Goal: Find contact information: Find contact information

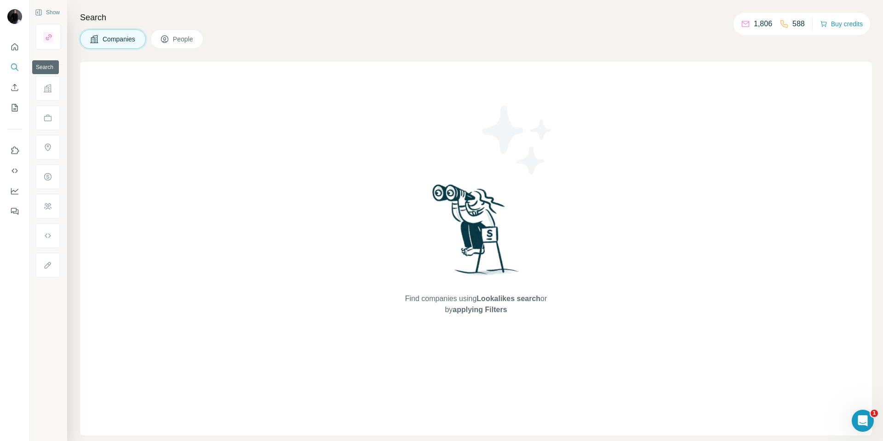
click at [16, 64] on icon "Search" at bounding box center [14, 66] width 6 height 6
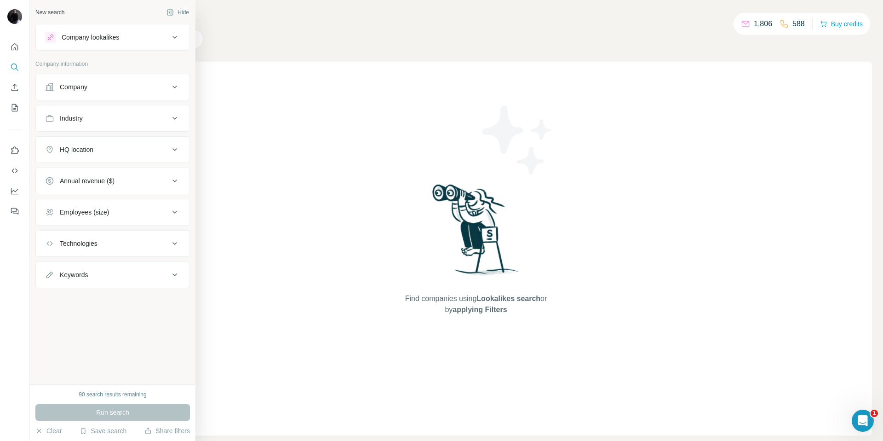
click at [91, 92] on button "Company" at bounding box center [113, 87] width 154 height 22
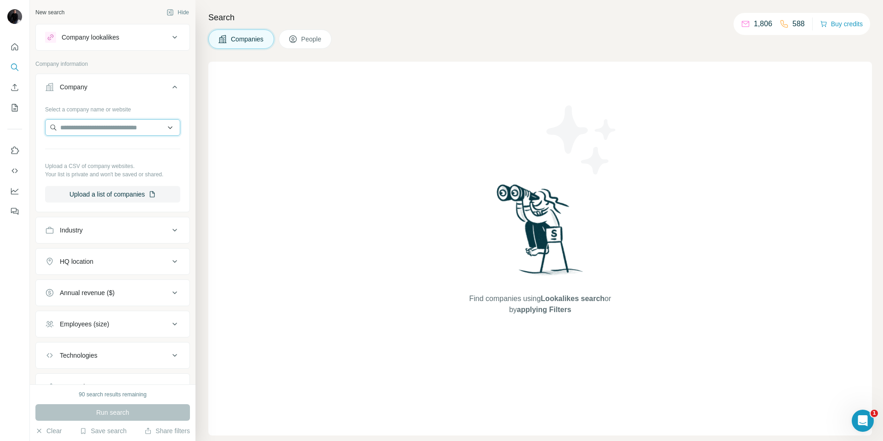
click at [84, 132] on input "text" at bounding box center [112, 127] width 135 height 17
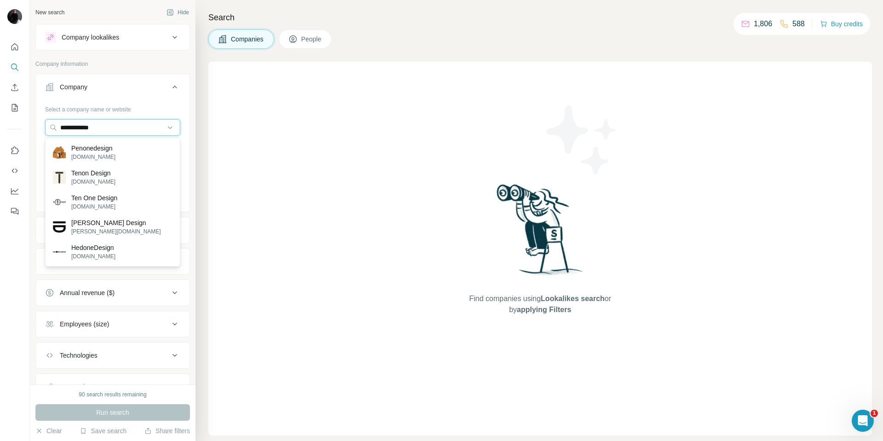
type input "**********"
click at [97, 204] on p "[DOMAIN_NAME]" at bounding box center [94, 206] width 46 height 8
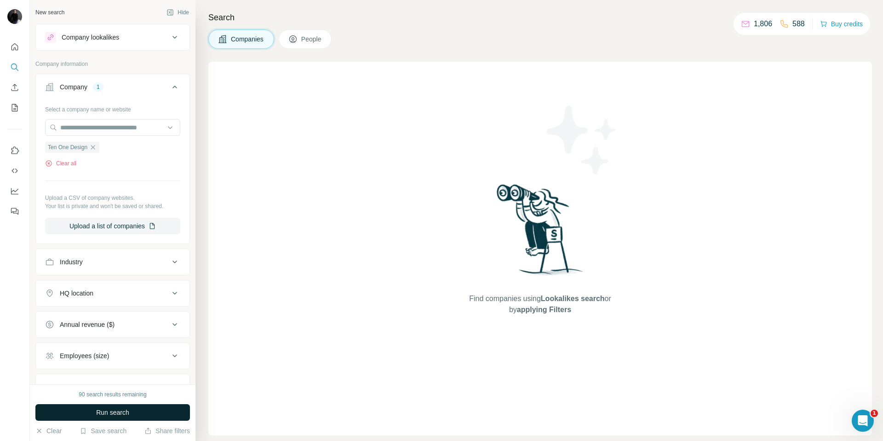
click at [128, 413] on span "Run search" at bounding box center [112, 411] width 33 height 9
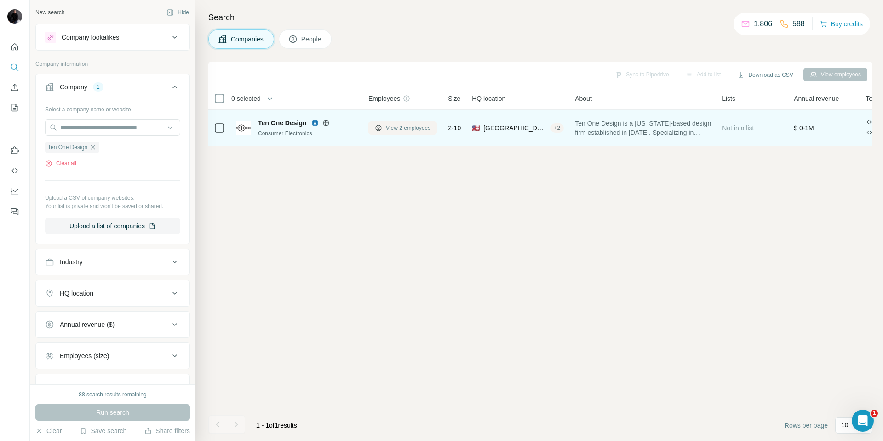
click at [398, 131] on span "View 2 employees" at bounding box center [408, 128] width 45 height 8
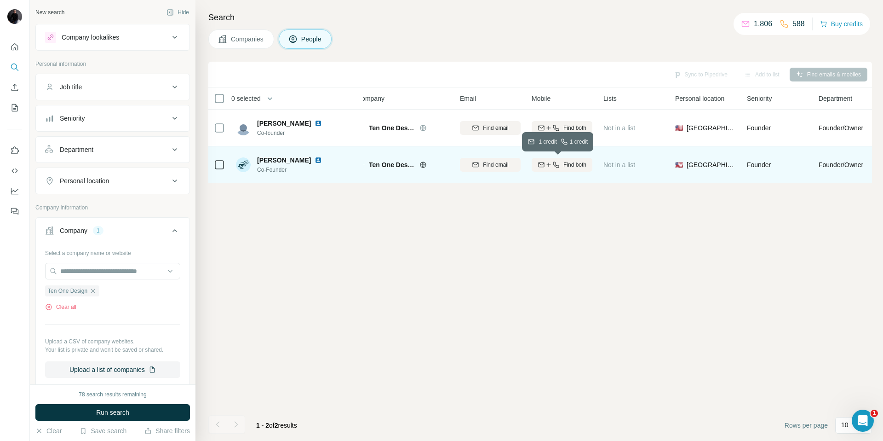
scroll to position [0, 9]
click at [551, 165] on icon "button" at bounding box center [551, 164] width 0 height 4
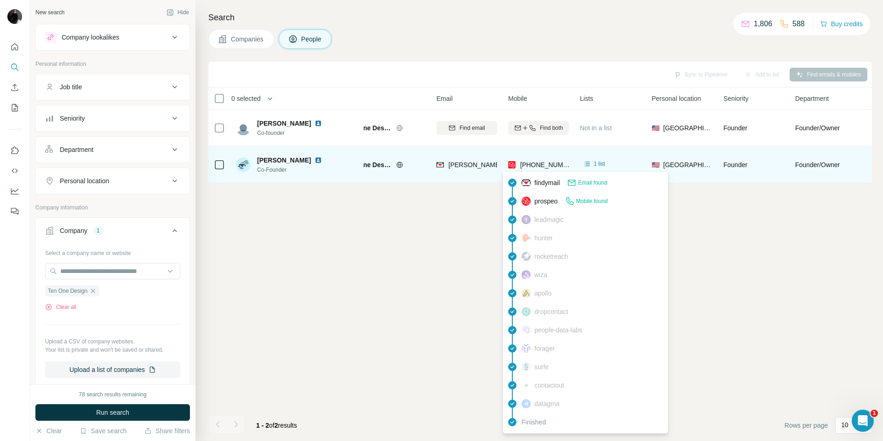
scroll to position [0, 40]
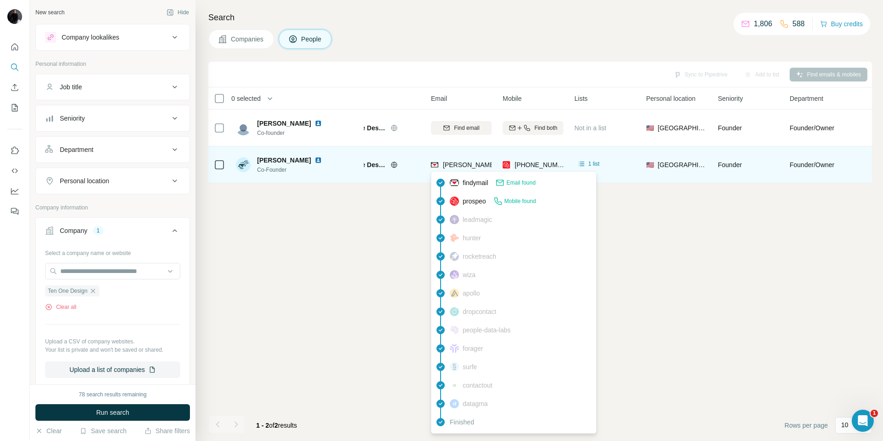
click at [436, 166] on img at bounding box center [434, 164] width 7 height 9
click at [448, 165] on span "[PERSON_NAME][EMAIL_ADDRESS][DOMAIN_NAME]" at bounding box center [524, 164] width 162 height 7
click at [448, 165] on span "[PERSON_NAME][EMAIL_ADDRESS][DOMAIN_NAME]" at bounding box center [527, 164] width 162 height 7
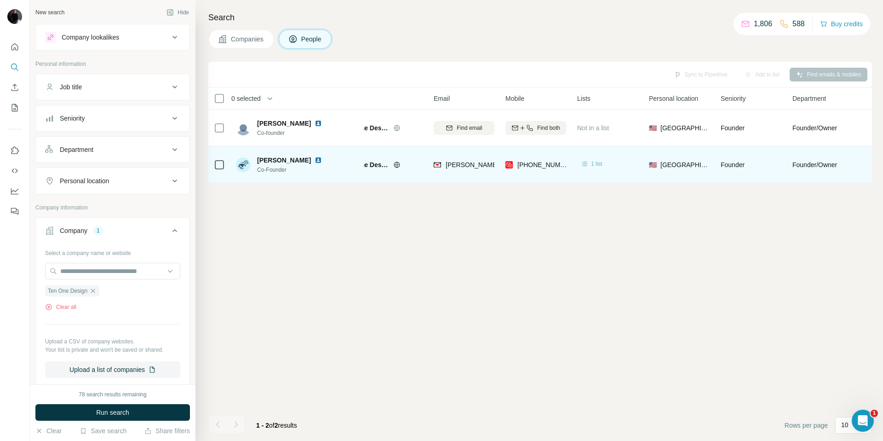
click at [589, 163] on div "1 list" at bounding box center [591, 163] width 23 height 9
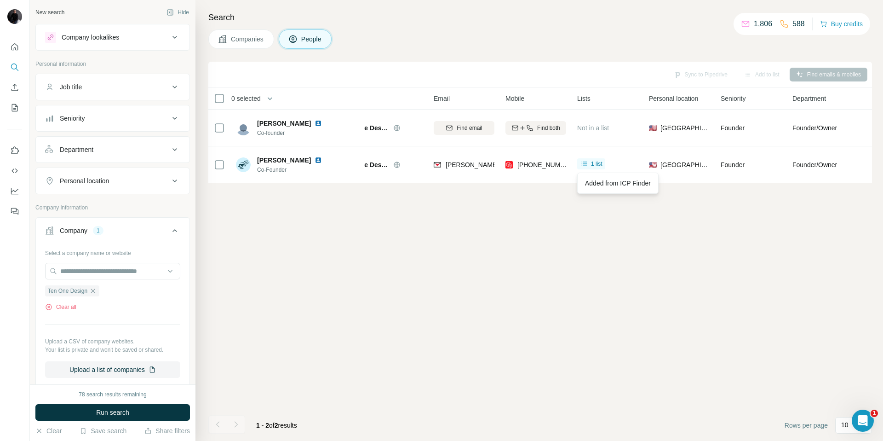
click at [524, 176] on div "[PHONE_NUMBER]" at bounding box center [535, 164] width 61 height 25
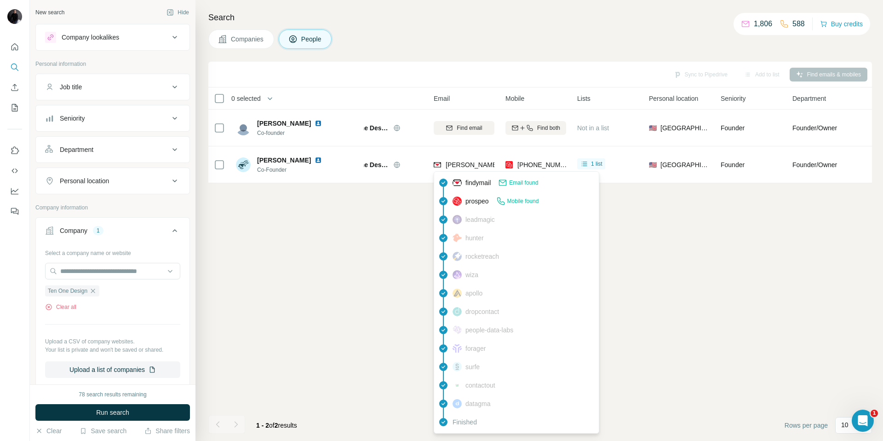
click at [472, 165] on span "[PERSON_NAME][EMAIL_ADDRESS][DOMAIN_NAME]" at bounding box center [527, 164] width 162 height 7
click at [455, 165] on span "[PERSON_NAME][EMAIL_ADDRESS][DOMAIN_NAME]" at bounding box center [527, 164] width 162 height 7
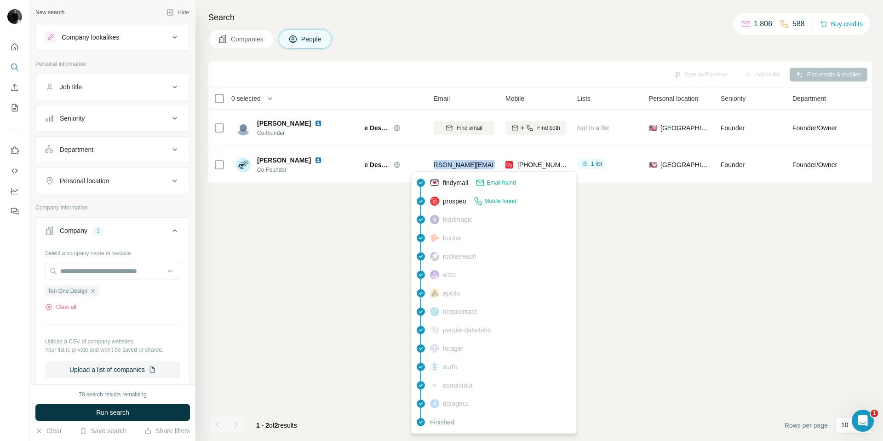
scroll to position [0, 7]
copy tr "[PERSON_NAME][EMAIL_ADDRESS][DOMAIN_NAME] [PHONE_NUMBER] 1"
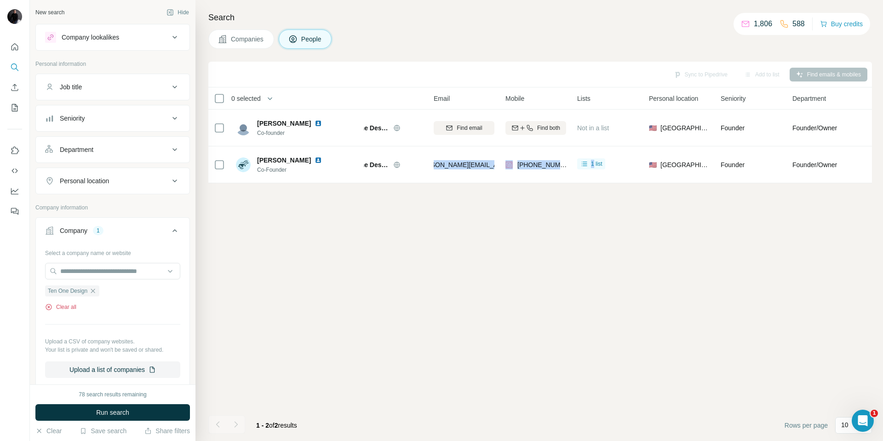
click at [61, 306] on button "Clear all" at bounding box center [60, 307] width 31 height 8
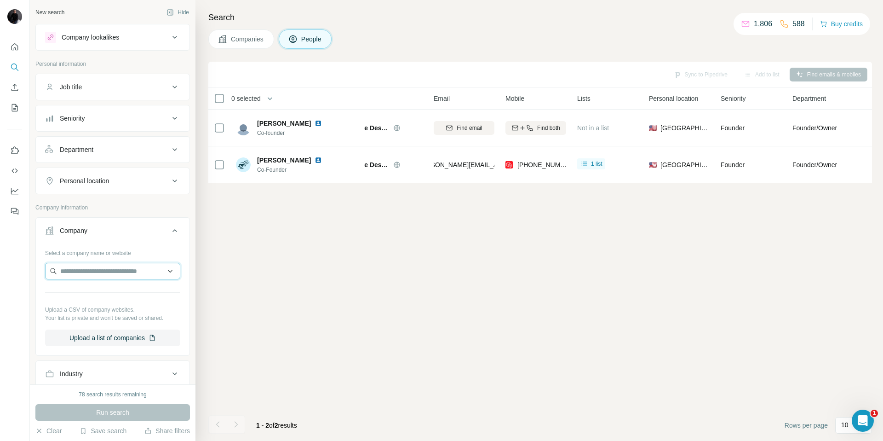
click at [73, 273] on input "text" at bounding box center [112, 271] width 135 height 17
